Goal: Task Accomplishment & Management: Complete application form

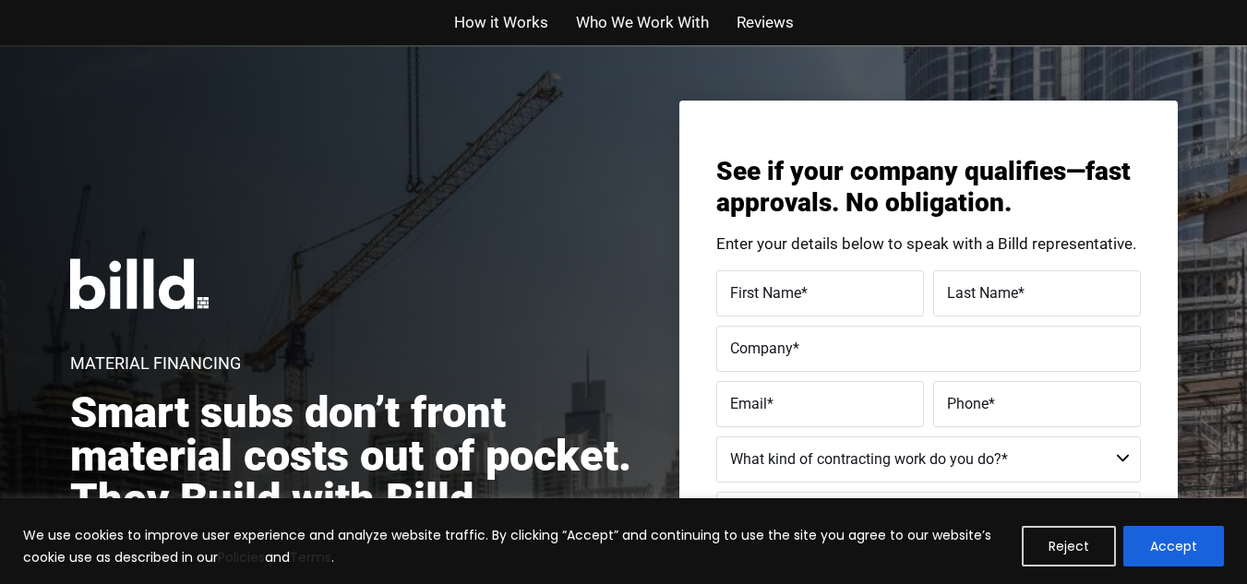
click at [763, 287] on span "First Name" at bounding box center [765, 293] width 71 height 18
click at [763, 287] on input "First Name *" at bounding box center [820, 293] width 208 height 46
drag, startPoint x: 763, startPoint y: 287, endPoint x: 784, endPoint y: 291, distance: 20.6
click at [764, 288] on label "First Name *" at bounding box center [818, 280] width 185 height 27
click at [764, 288] on input "First Name *" at bounding box center [820, 293] width 208 height 46
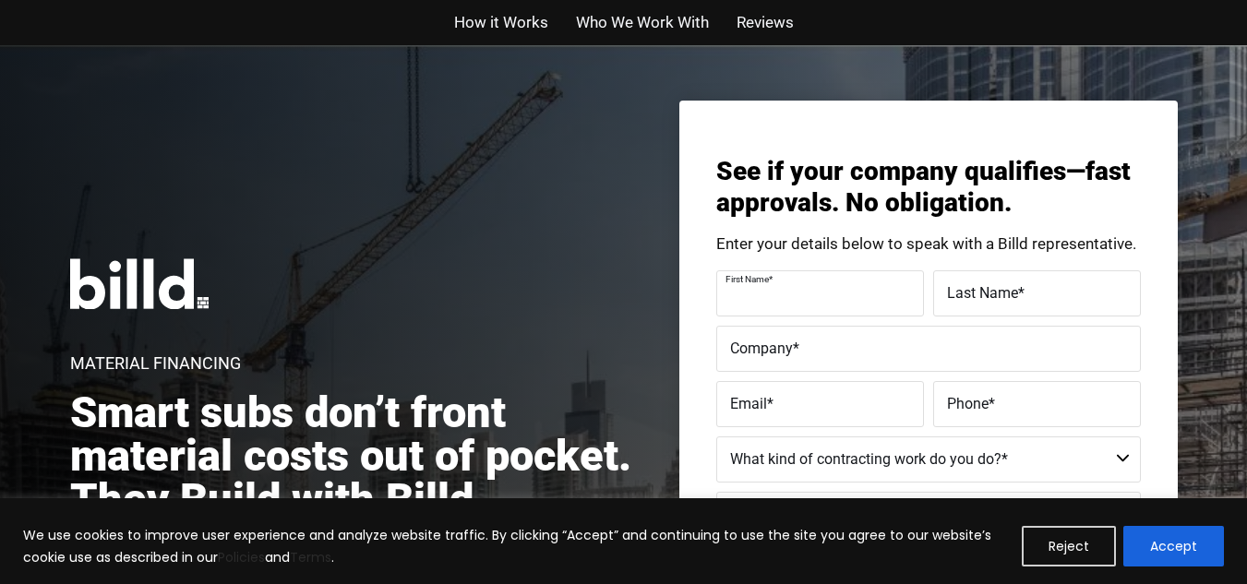
click at [802, 296] on input "First Name *" at bounding box center [820, 293] width 208 height 46
type input "Chris"
type input "Holsinger"
type input "Bright light electric company"
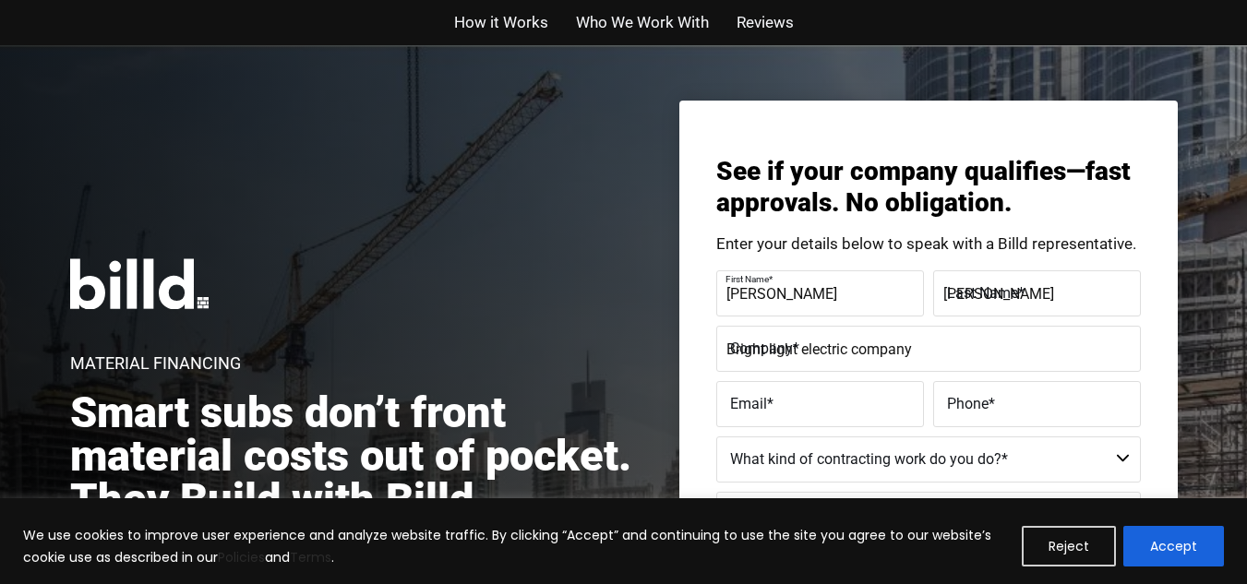
type input "clb112075@gmail.com"
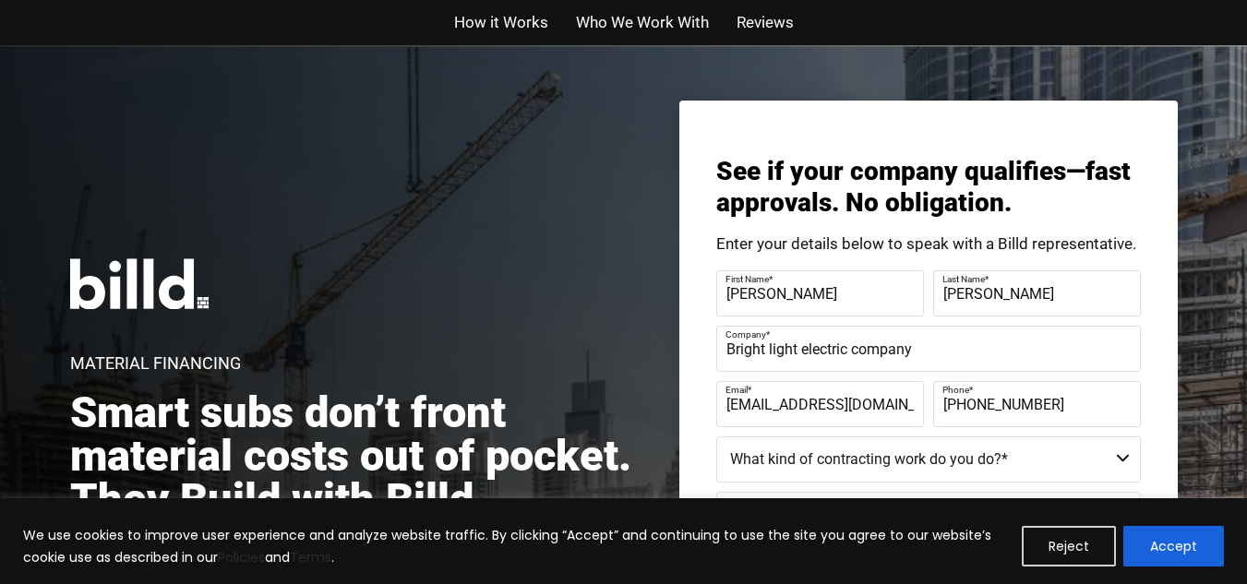
click at [1048, 403] on label "Phone *" at bounding box center [1035, 391] width 185 height 27
click at [1048, 403] on input "(937) 613-3546" at bounding box center [1037, 404] width 208 height 46
type input "(937) 831-2847"
click at [1094, 452] on select "Residential - Our Services Do Not Apply Not a Contractor Commercial and Residen…" at bounding box center [928, 460] width 425 height 46
click at [716, 437] on select "Residential - Our Services Do Not Apply Not a Contractor Commercial and Residen…" at bounding box center [928, 460] width 425 height 46
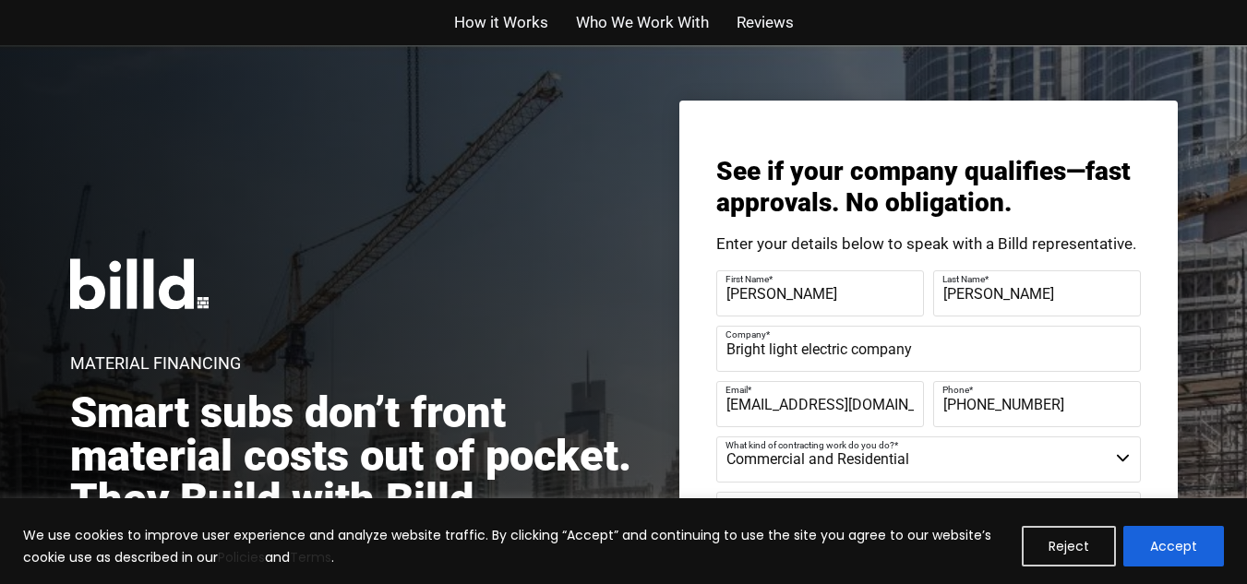
scroll to position [511, 0]
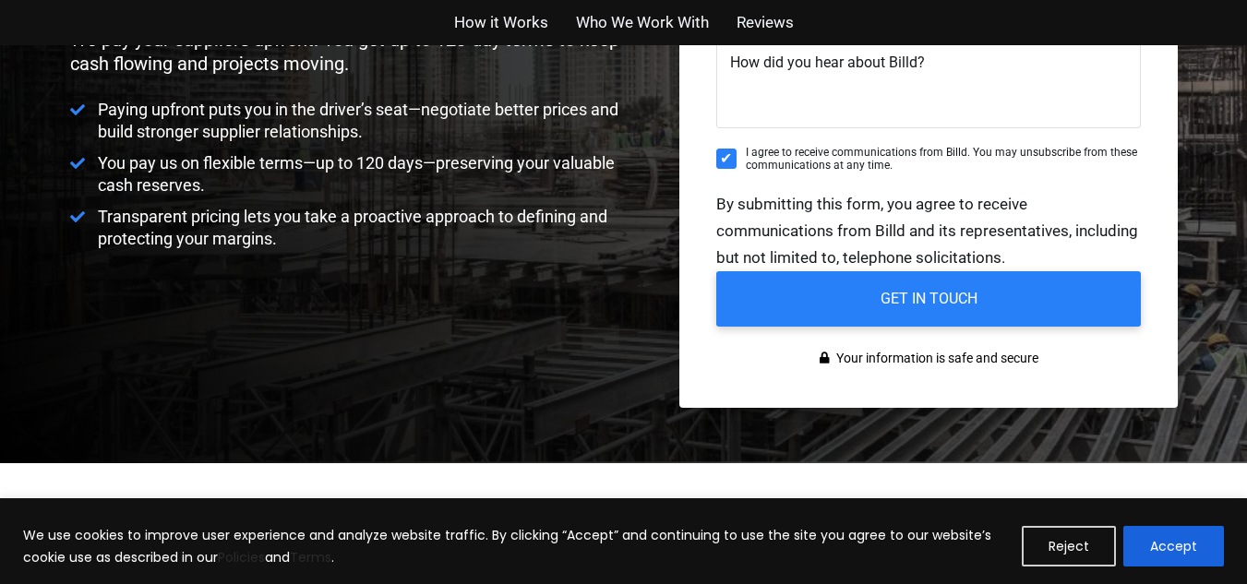
click at [857, 135] on div at bounding box center [928, 86] width 425 height 101
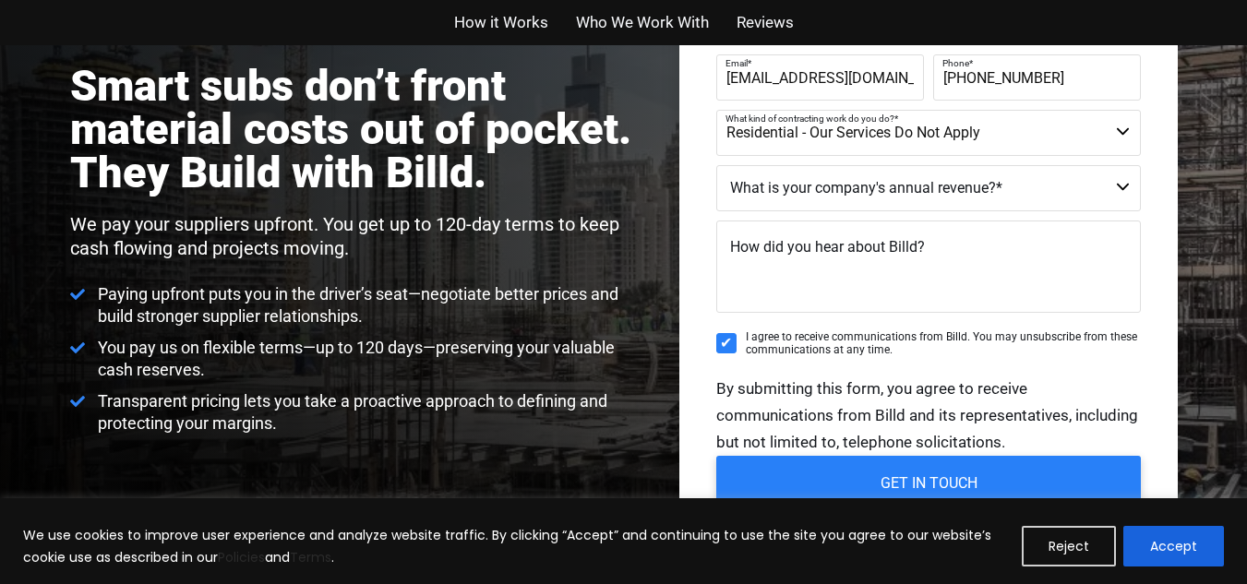
scroll to position [290, 0]
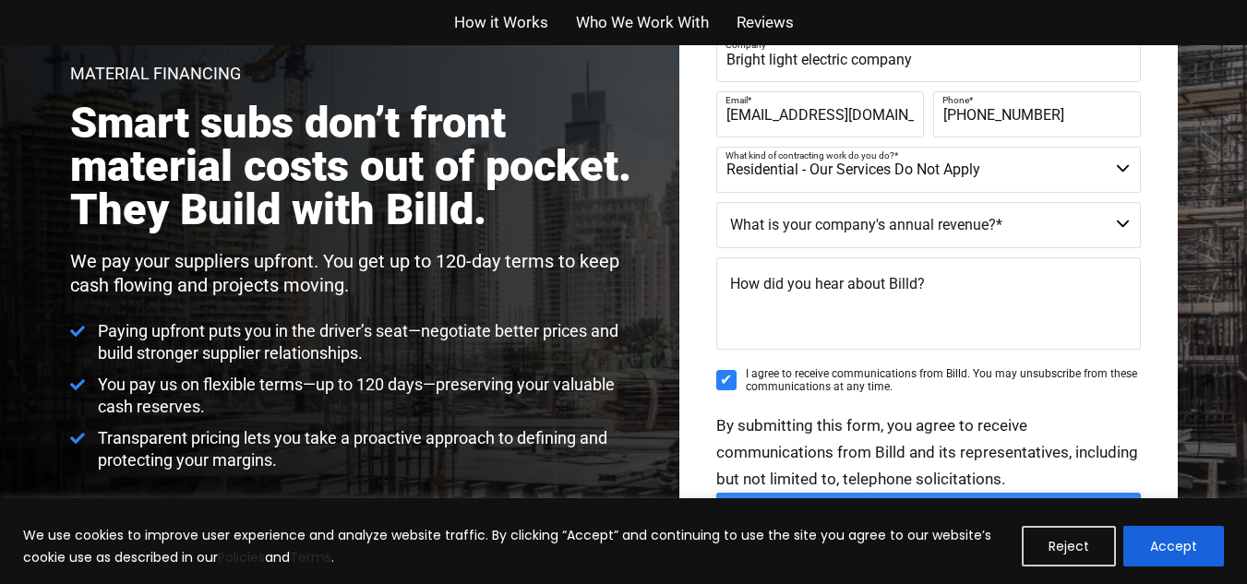
click at [1120, 163] on select "Residential - Our Services Do Not Apply Not a Contractor Commercial and Residen…" at bounding box center [928, 170] width 425 height 46
select select "Commercial and Residential"
click at [716, 147] on select "Residential - Our Services Do Not Apply Not a Contractor Commercial and Residen…" at bounding box center [928, 170] width 425 height 46
click at [1121, 222] on select "Less than $1M $1M - $2M $2M - $4M $4M - $8M $8M - $25M $25M - $40M $40M +" at bounding box center [928, 225] width 425 height 46
select select "Less than $1M"
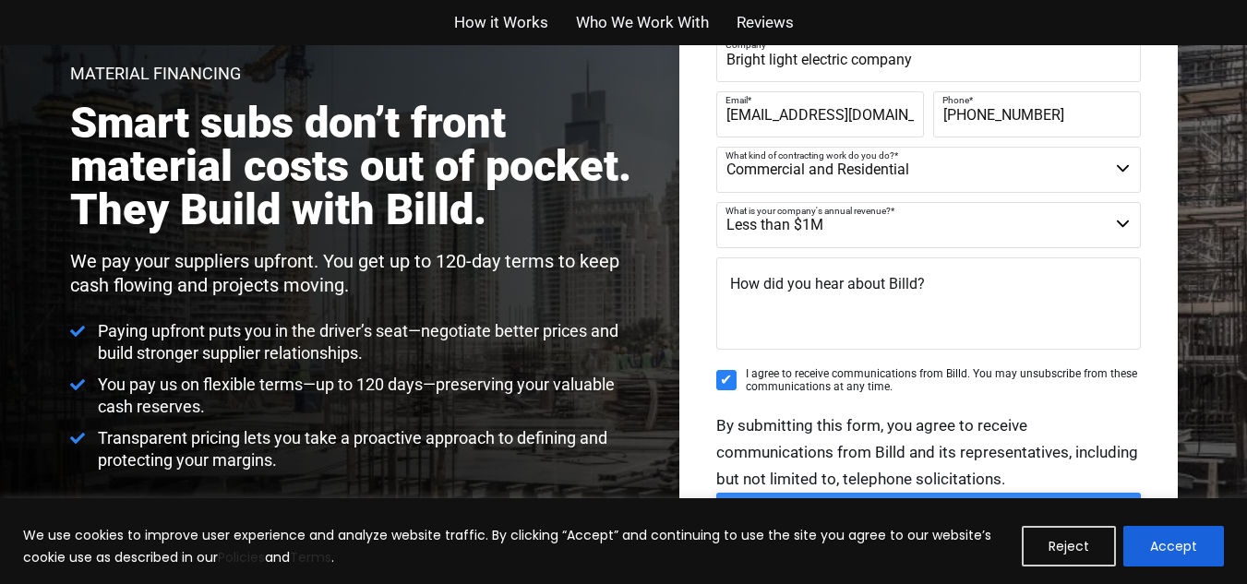
click at [716, 202] on select "Less than $1M $1M - $2M $2M - $4M $4M - $8M $8M - $25M $25M - $40M $40M +" at bounding box center [928, 225] width 425 height 46
click at [958, 335] on textarea "How did you hear about Billd?" at bounding box center [928, 304] width 425 height 92
type textarea "on line"
click at [948, 353] on div "on line" at bounding box center [928, 308] width 425 height 101
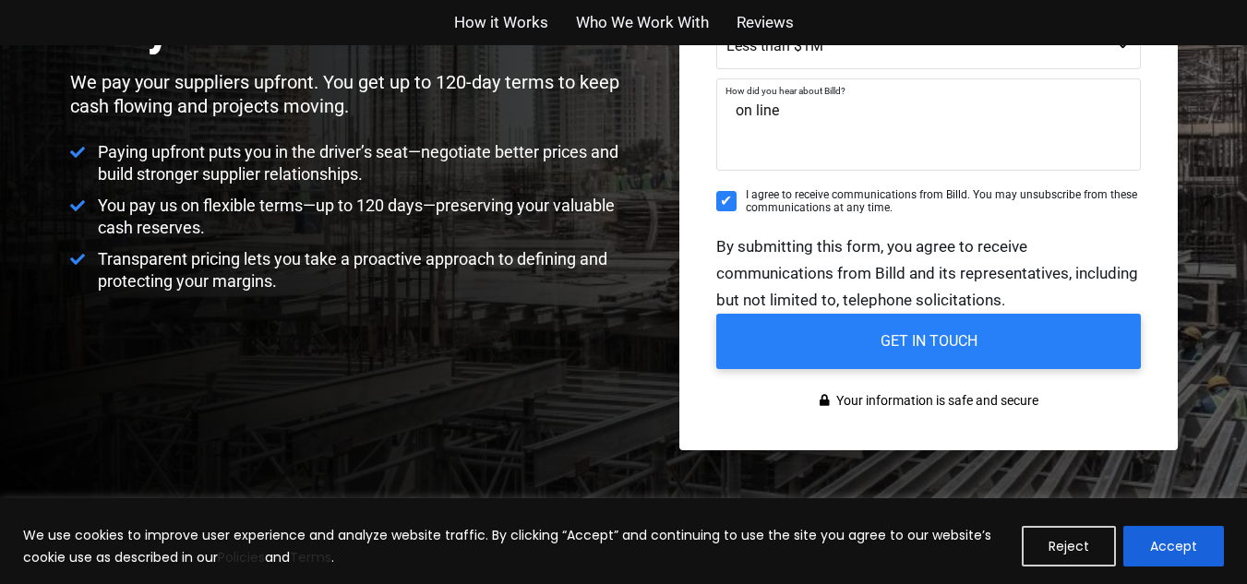
scroll to position [432, 0]
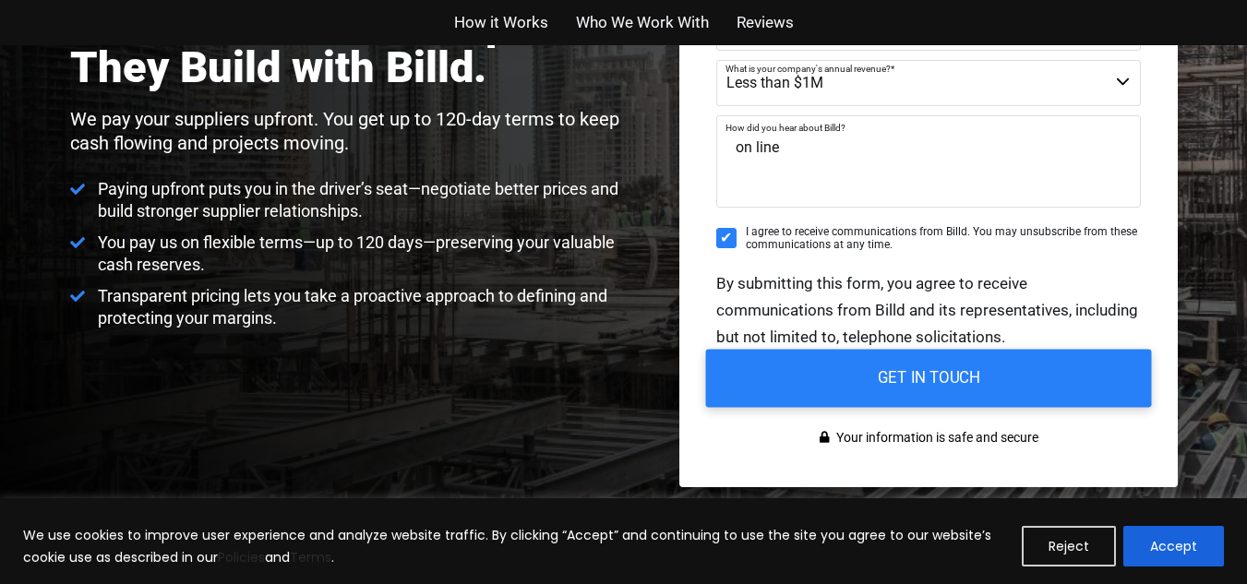
click at [923, 391] on input "GET IN TOUCH" at bounding box center [928, 378] width 446 height 58
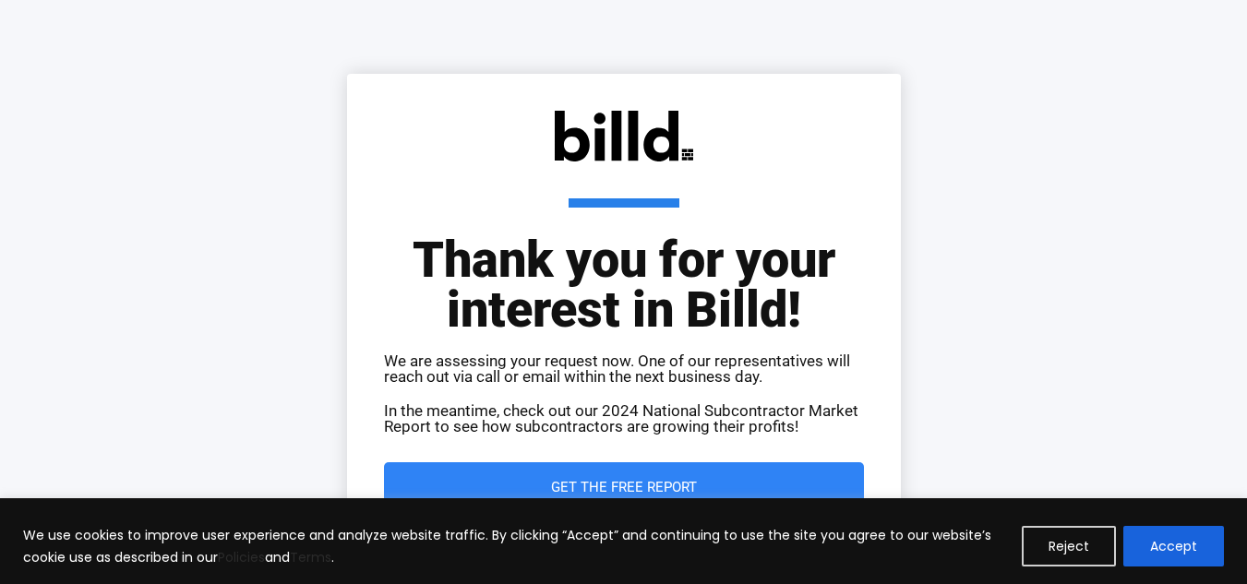
click at [695, 498] on link "Get the Free Report" at bounding box center [624, 488] width 480 height 51
